Goal: Navigation & Orientation: Find specific page/section

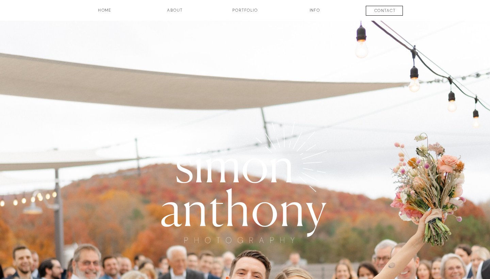
click at [243, 9] on h3 "Portfolio" at bounding box center [245, 13] width 50 height 12
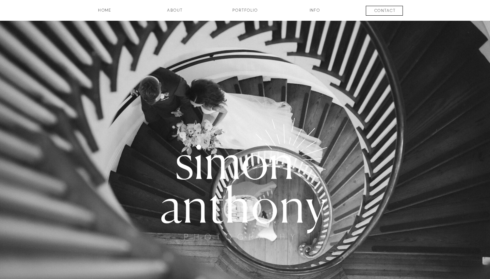
click at [247, 9] on h3 "Portfolio" at bounding box center [245, 13] width 50 height 12
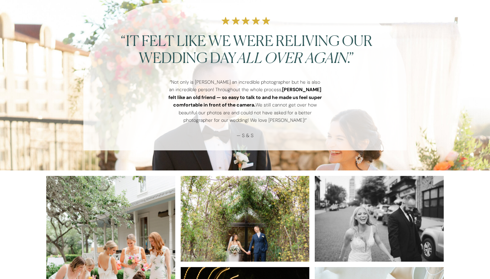
scroll to position [679, 0]
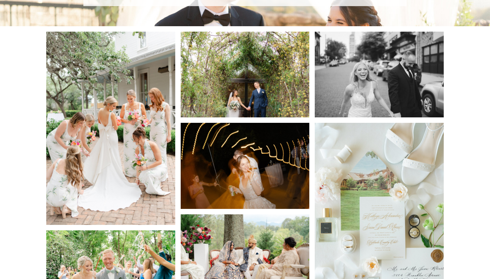
click at [154, 105] on img at bounding box center [110, 128] width 129 height 193
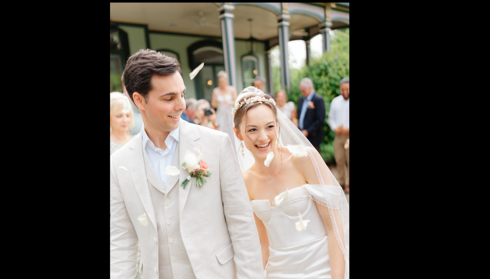
scroll to position [645, 0]
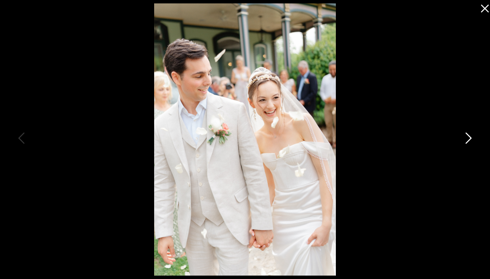
click at [466, 136] on icon at bounding box center [468, 140] width 17 height 20
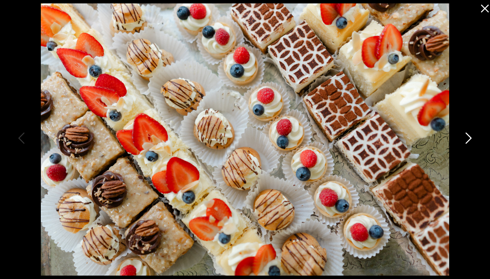
click at [466, 136] on icon at bounding box center [468, 140] width 17 height 20
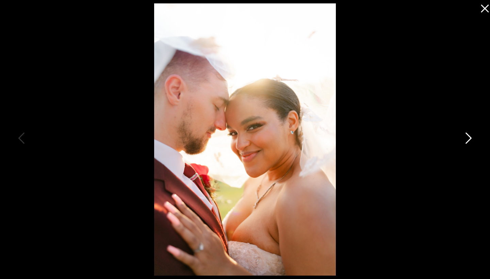
click at [466, 136] on icon at bounding box center [468, 140] width 17 height 20
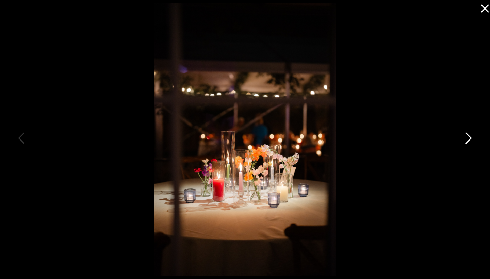
click at [466, 136] on icon at bounding box center [468, 140] width 17 height 20
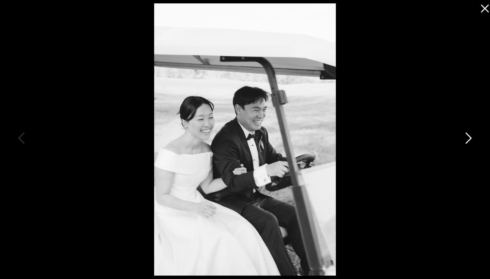
click at [470, 136] on icon at bounding box center [468, 140] width 17 height 20
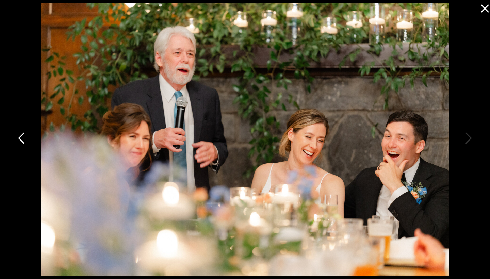
click at [24, 144] on icon at bounding box center [22, 140] width 17 height 20
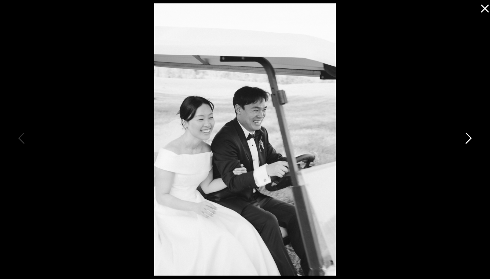
click at [471, 139] on icon at bounding box center [469, 138] width 6 height 11
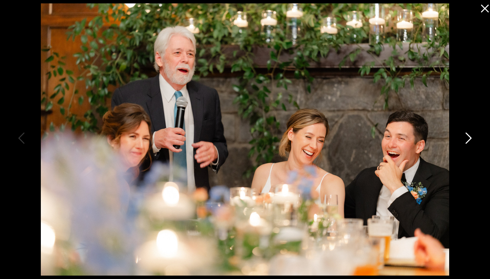
click at [471, 139] on icon at bounding box center [469, 138] width 6 height 11
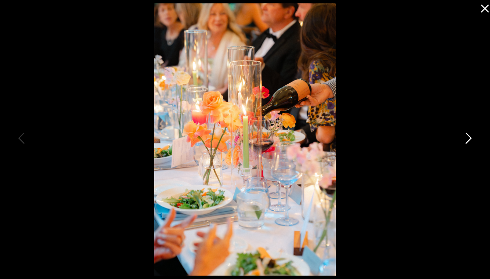
click at [471, 139] on icon at bounding box center [469, 138] width 6 height 11
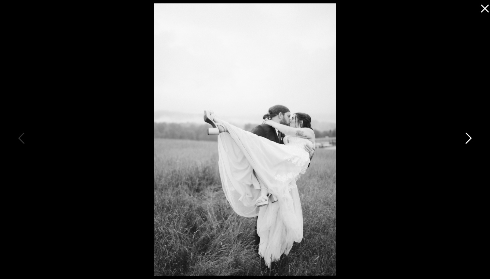
click at [471, 139] on icon at bounding box center [469, 138] width 6 height 11
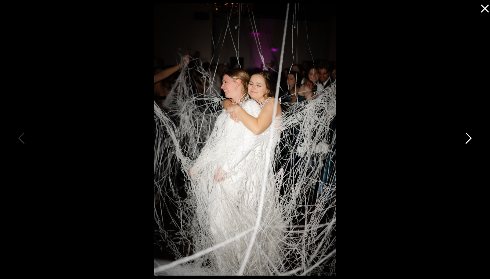
click at [465, 144] on icon at bounding box center [468, 140] width 17 height 20
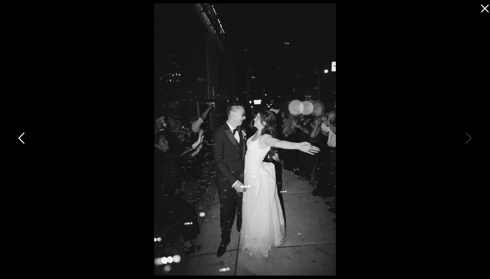
click at [25, 138] on icon at bounding box center [22, 140] width 17 height 20
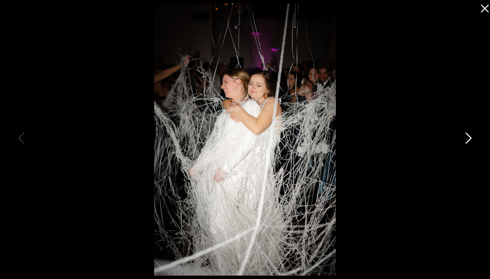
click at [466, 141] on icon at bounding box center [468, 140] width 17 height 20
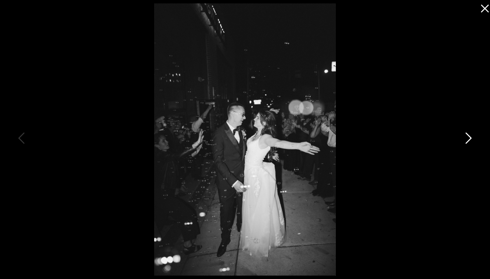
click at [464, 140] on icon at bounding box center [468, 140] width 17 height 20
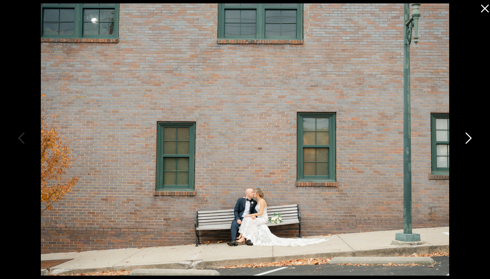
click at [469, 139] on icon at bounding box center [468, 140] width 17 height 20
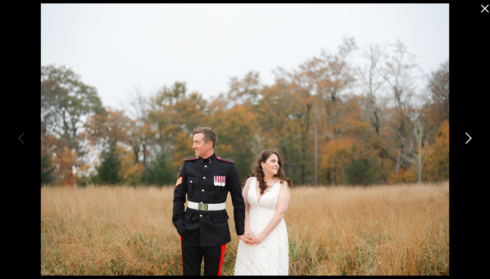
click at [469, 139] on icon at bounding box center [468, 140] width 17 height 20
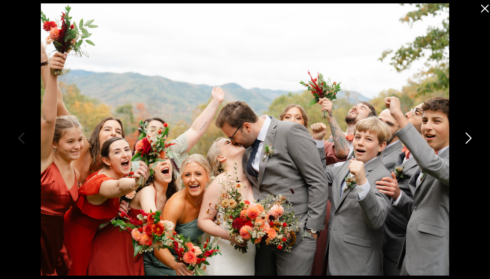
click at [468, 139] on icon at bounding box center [468, 140] width 17 height 20
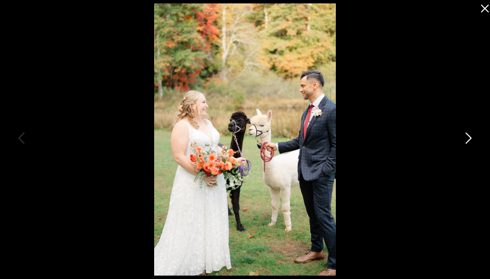
click at [468, 139] on icon at bounding box center [468, 140] width 17 height 20
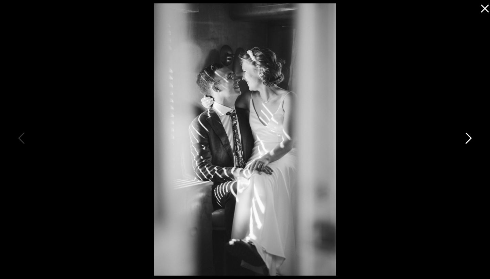
click at [468, 139] on icon at bounding box center [468, 140] width 17 height 20
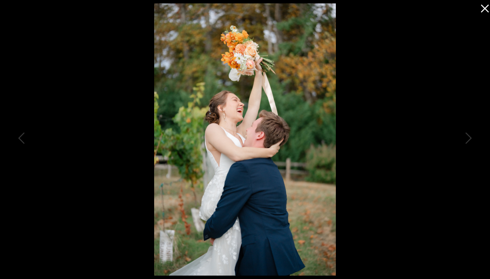
click at [483, 7] on icon at bounding box center [484, 7] width 14 height 14
